Goal: Register for event/course

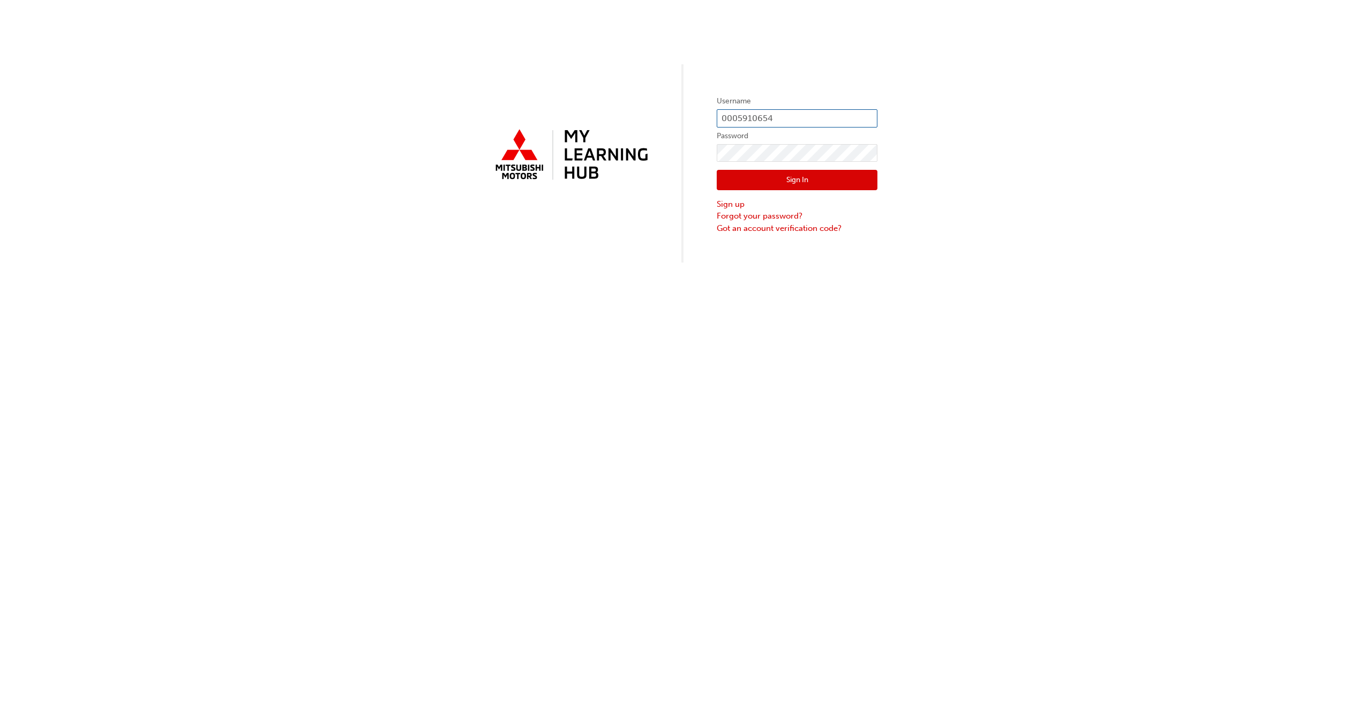
click at [766, 116] on input "0005910654" at bounding box center [797, 118] width 161 height 18
click at [779, 118] on input "0005910654" at bounding box center [797, 118] width 161 height 18
type input "0005894737"
click button "Sign In" at bounding box center [797, 180] width 161 height 20
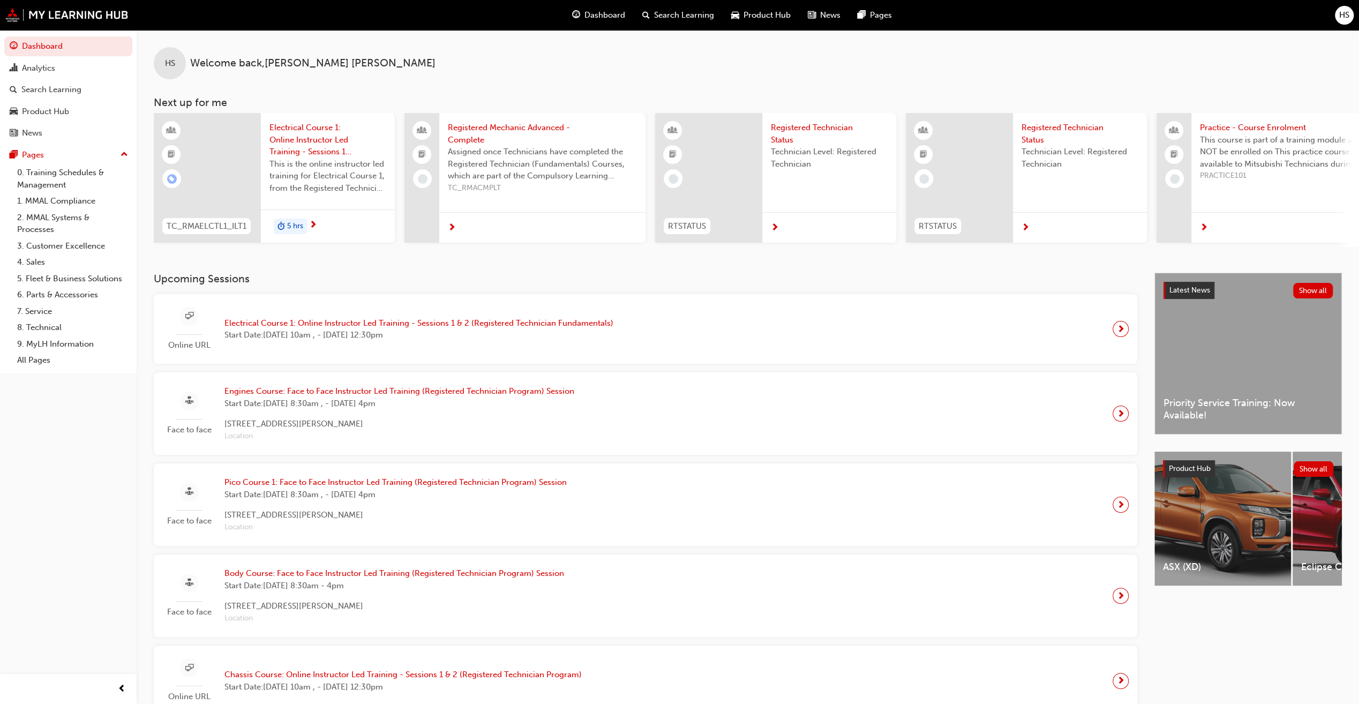
click at [365, 325] on span "Electrical Course 1: Online Instructor Led Training - Sessions 1 & 2 (Registere…" at bounding box center [418, 323] width 389 height 12
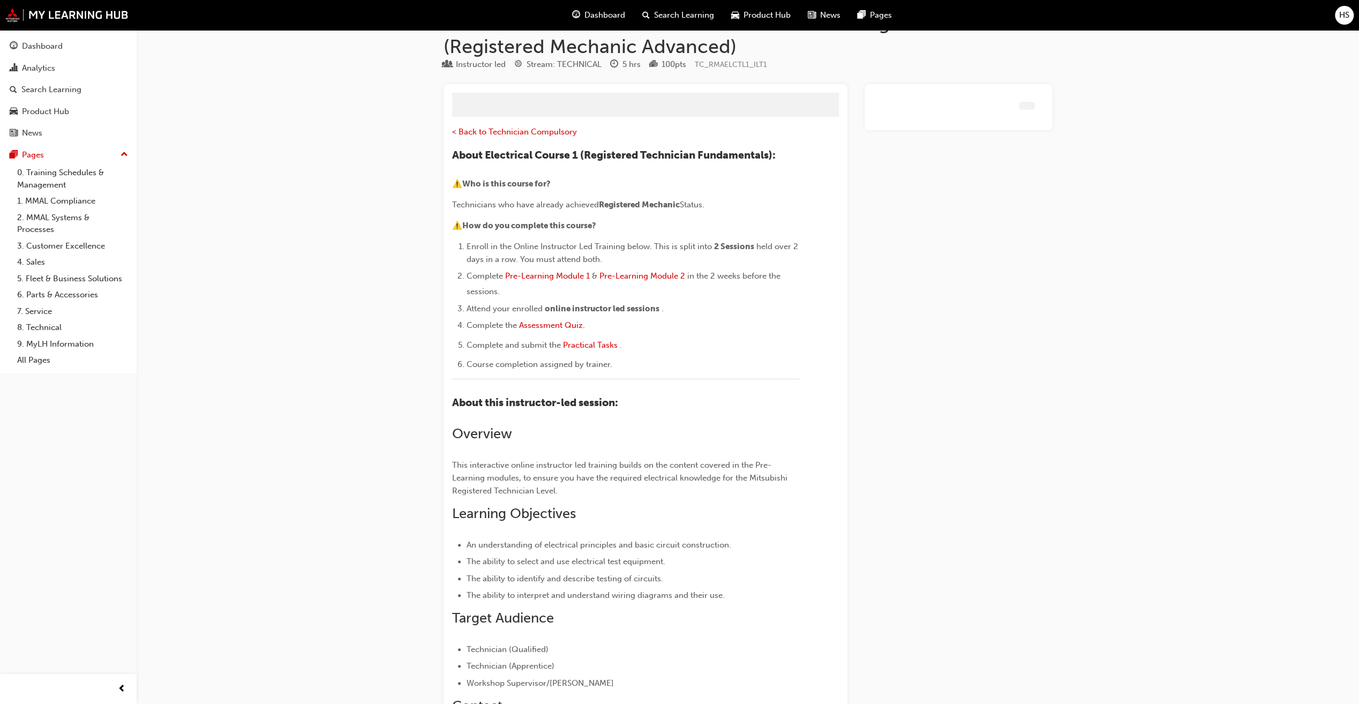
scroll to position [994, 0]
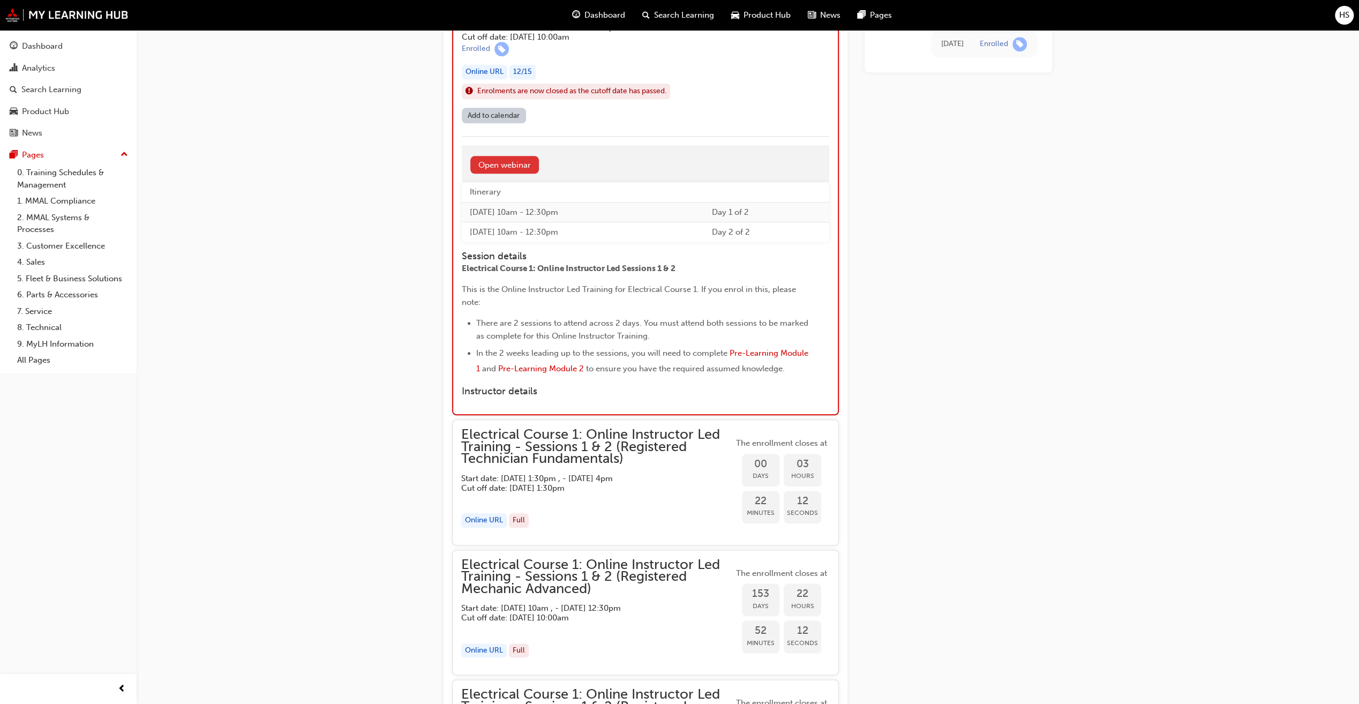
click at [516, 164] on link "Open webinar" at bounding box center [504, 165] width 69 height 18
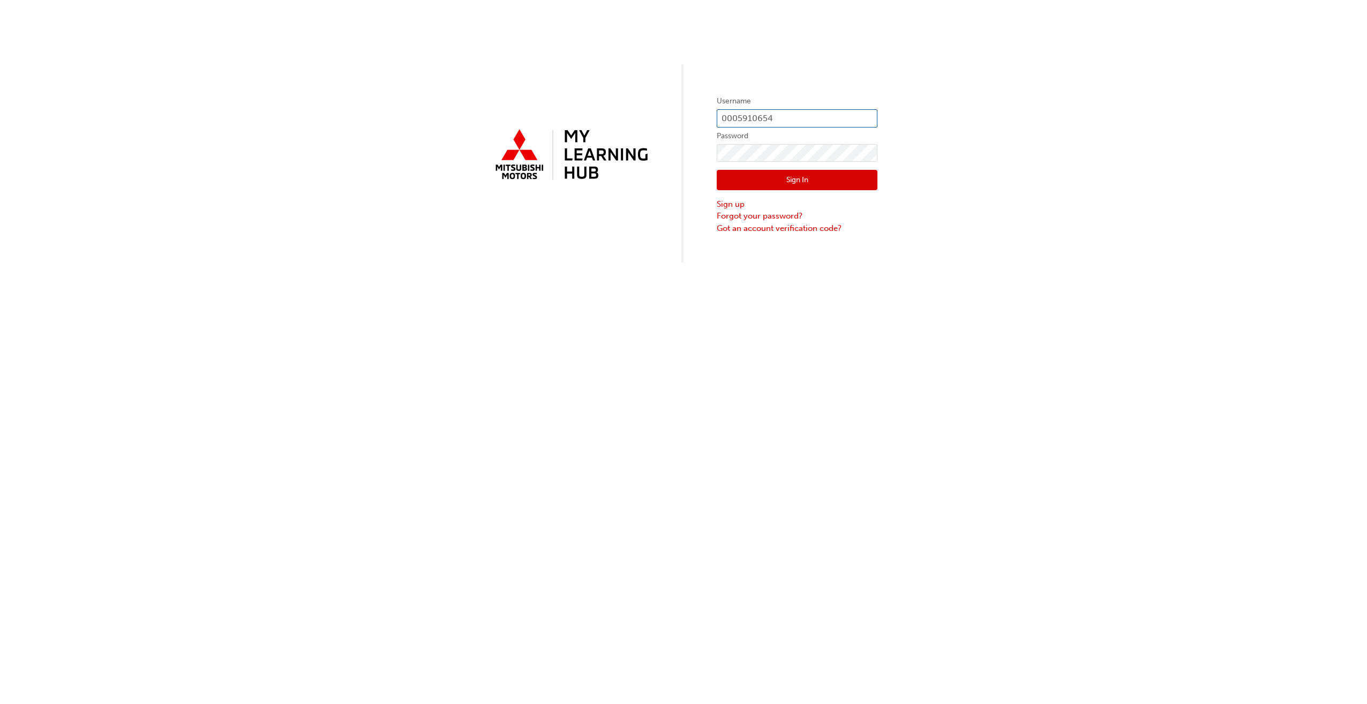
click at [771, 115] on input "0005910654" at bounding box center [797, 118] width 161 height 18
drag, startPoint x: 770, startPoint y: 116, endPoint x: 741, endPoint y: 120, distance: 29.2
click at [741, 120] on input "0005910654" at bounding box center [797, 118] width 161 height 18
type input "0005894737"
click at [672, 163] on div "Username 0005894737 Password Sign In Sign up Forgot your password? Got an accou…" at bounding box center [683, 131] width 1367 height 262
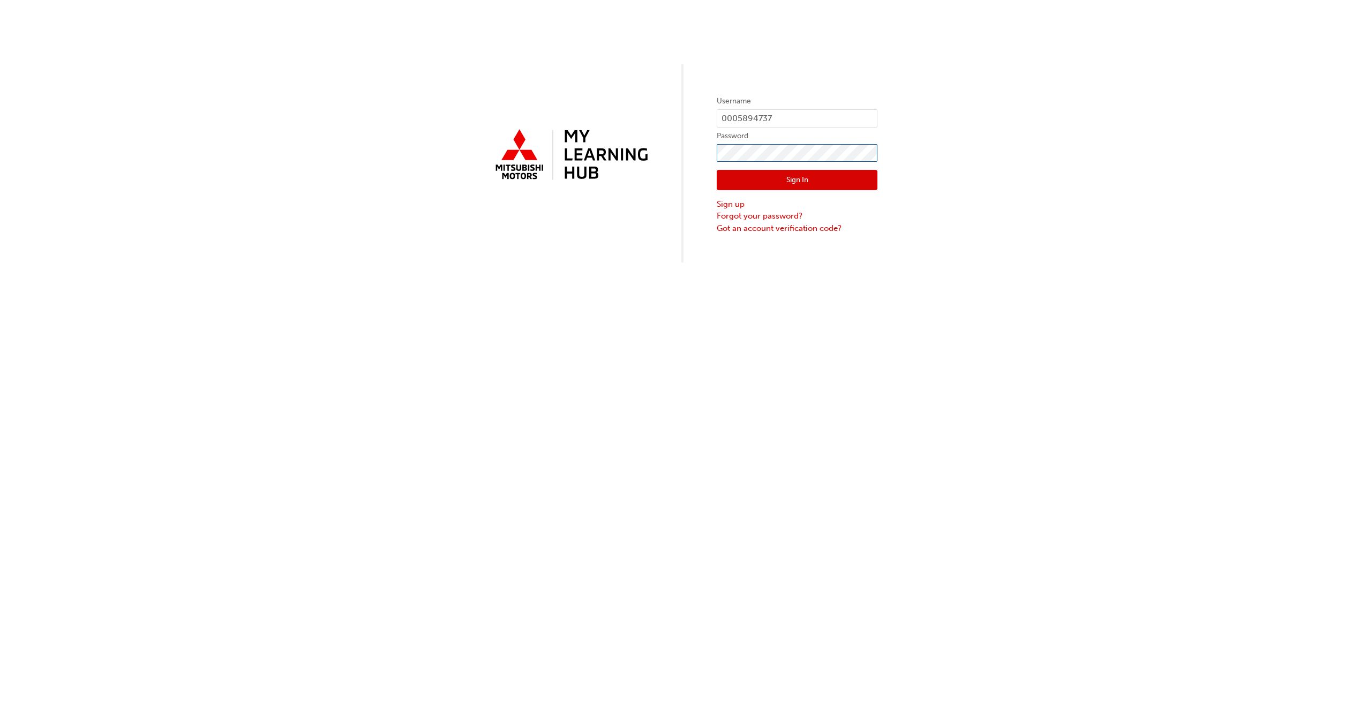
click button "Sign In" at bounding box center [797, 180] width 161 height 20
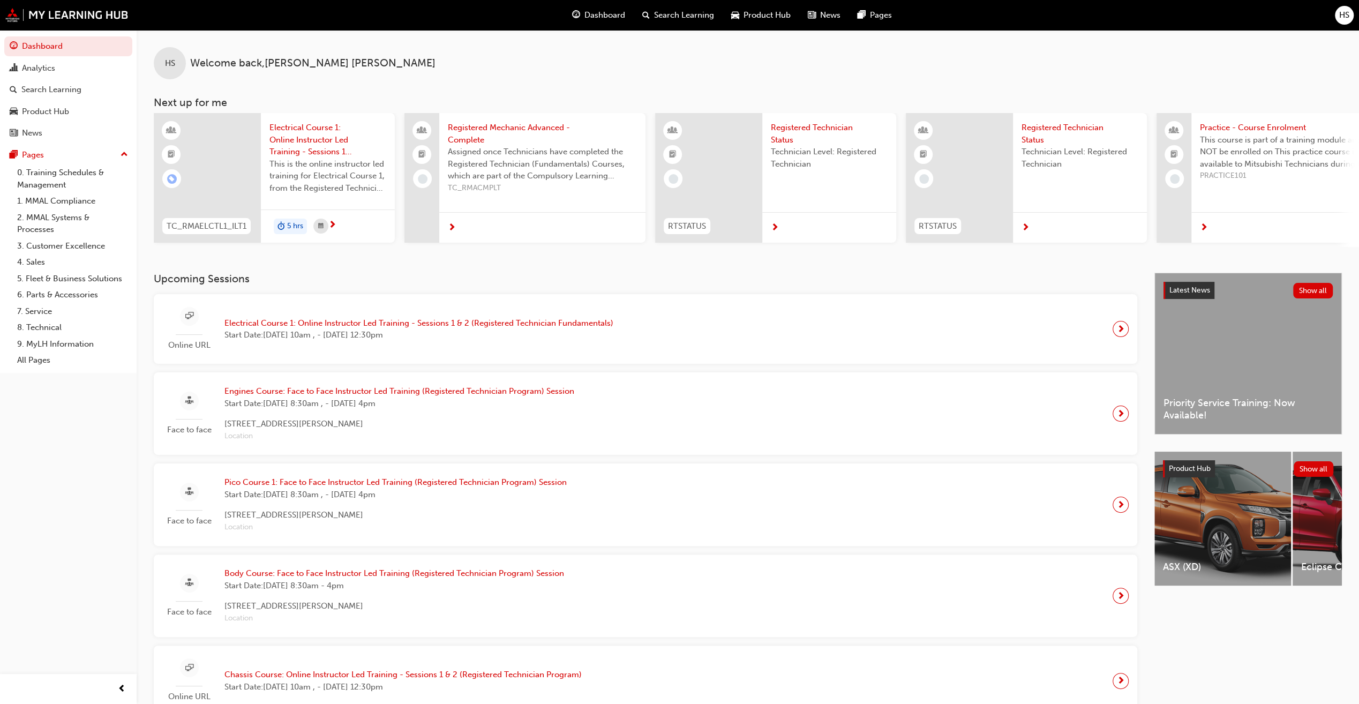
click at [573, 327] on span "Electrical Course 1: Online Instructor Led Training - Sessions 1 & 2 (Registere…" at bounding box center [418, 323] width 389 height 12
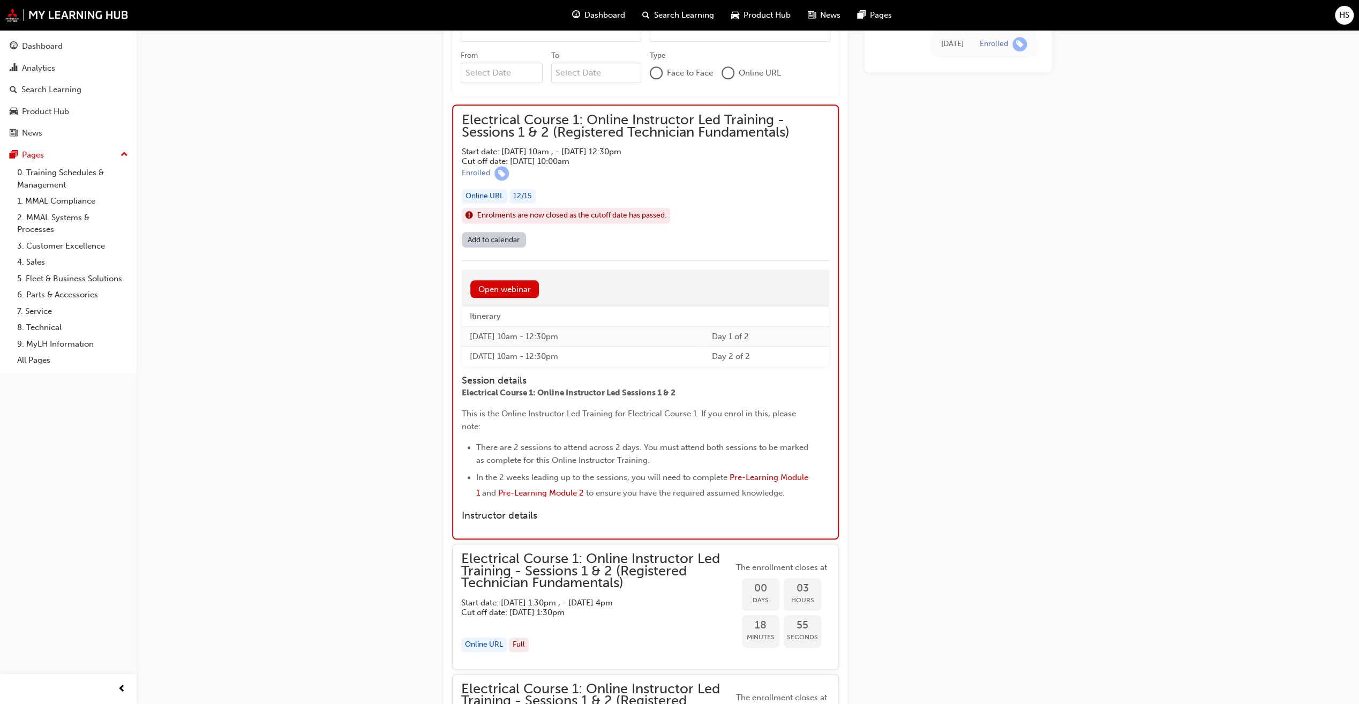
scroll to position [885, 0]
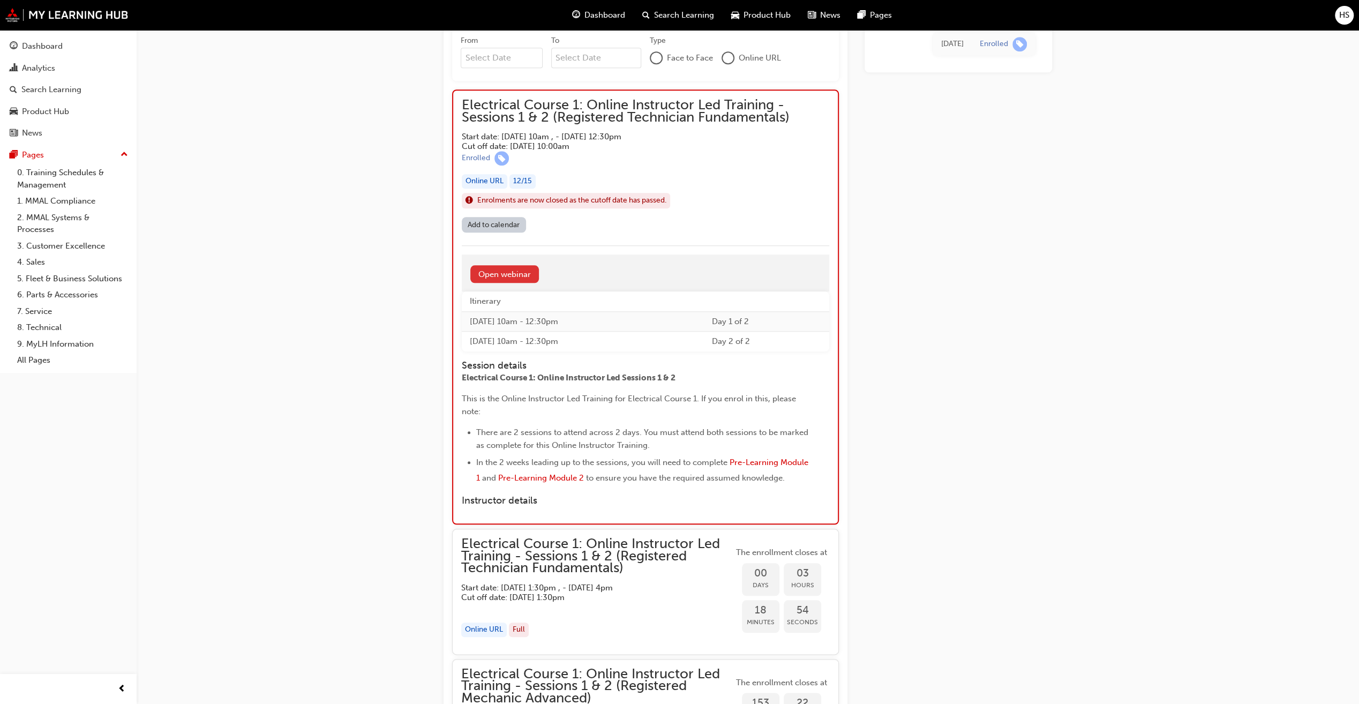
click at [505, 268] on link "Open webinar" at bounding box center [504, 274] width 69 height 18
